Goal: Entertainment & Leisure: Consume media (video, audio)

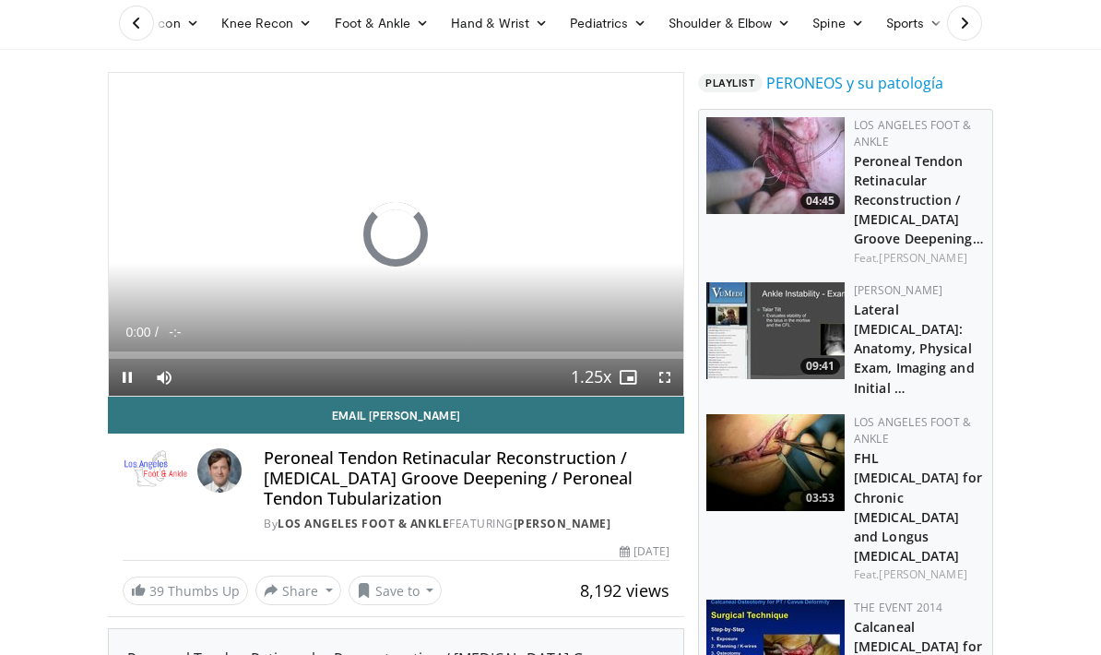
scroll to position [114, 0]
